Goal: Information Seeking & Learning: Learn about a topic

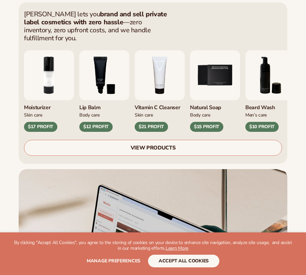
scroll to position [200, 0]
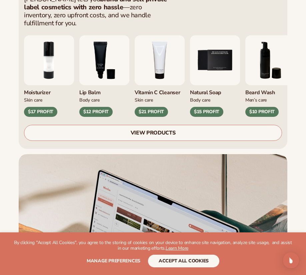
click at [171, 129] on link "VIEW PRODUCTS" at bounding box center [153, 133] width 258 height 16
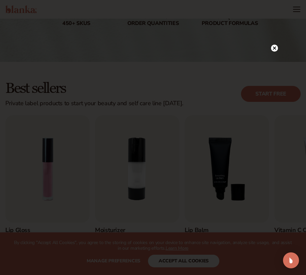
scroll to position [100, 0]
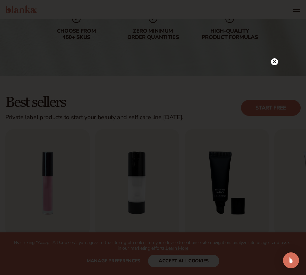
click at [276, 48] on div at bounding box center [153, 137] width 306 height 275
click at [273, 63] on circle at bounding box center [274, 61] width 7 height 7
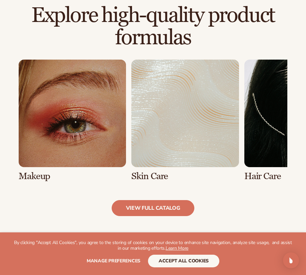
scroll to position [452, 0]
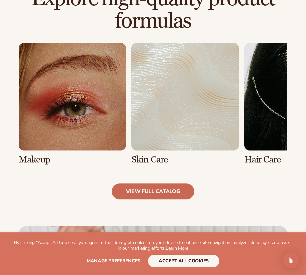
click at [154, 192] on link "view full catalog" at bounding box center [153, 191] width 83 height 16
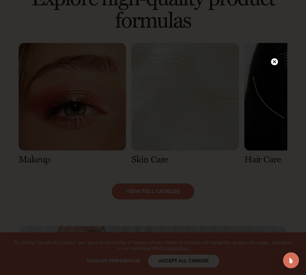
click at [275, 59] on circle at bounding box center [274, 61] width 7 height 7
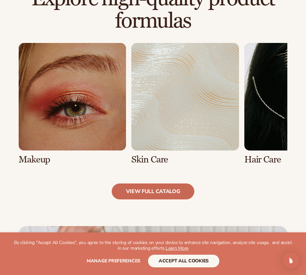
click at [162, 194] on link "view full catalog" at bounding box center [153, 191] width 83 height 16
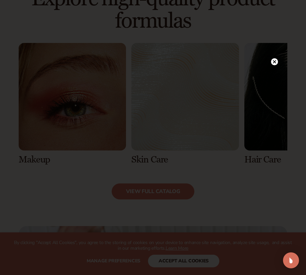
click at [276, 61] on circle at bounding box center [274, 61] width 7 height 7
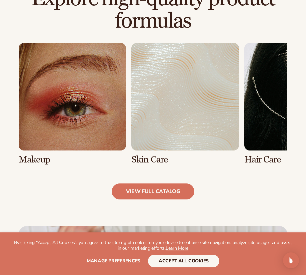
click at [34, 123] on link "1 / 8" at bounding box center [72, 104] width 107 height 122
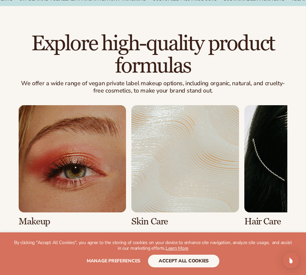
scroll to position [487, 0]
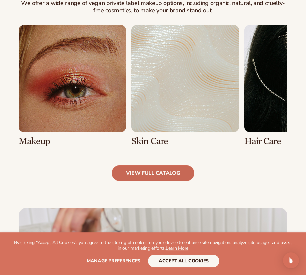
click at [142, 176] on link "view full catalog" at bounding box center [153, 173] width 83 height 16
